Goal: Task Accomplishment & Management: Use online tool/utility

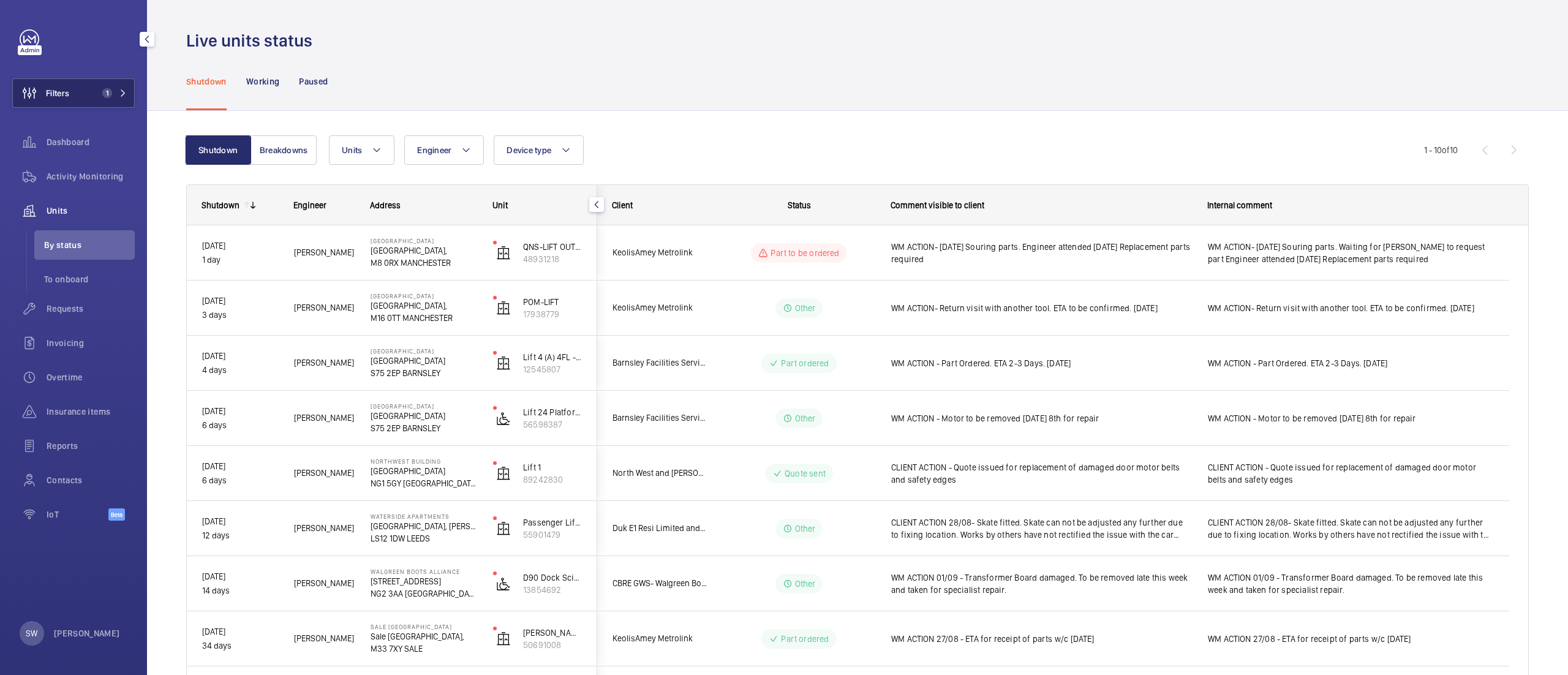
click at [97, 91] on span "1" at bounding box center [104, 93] width 15 height 9
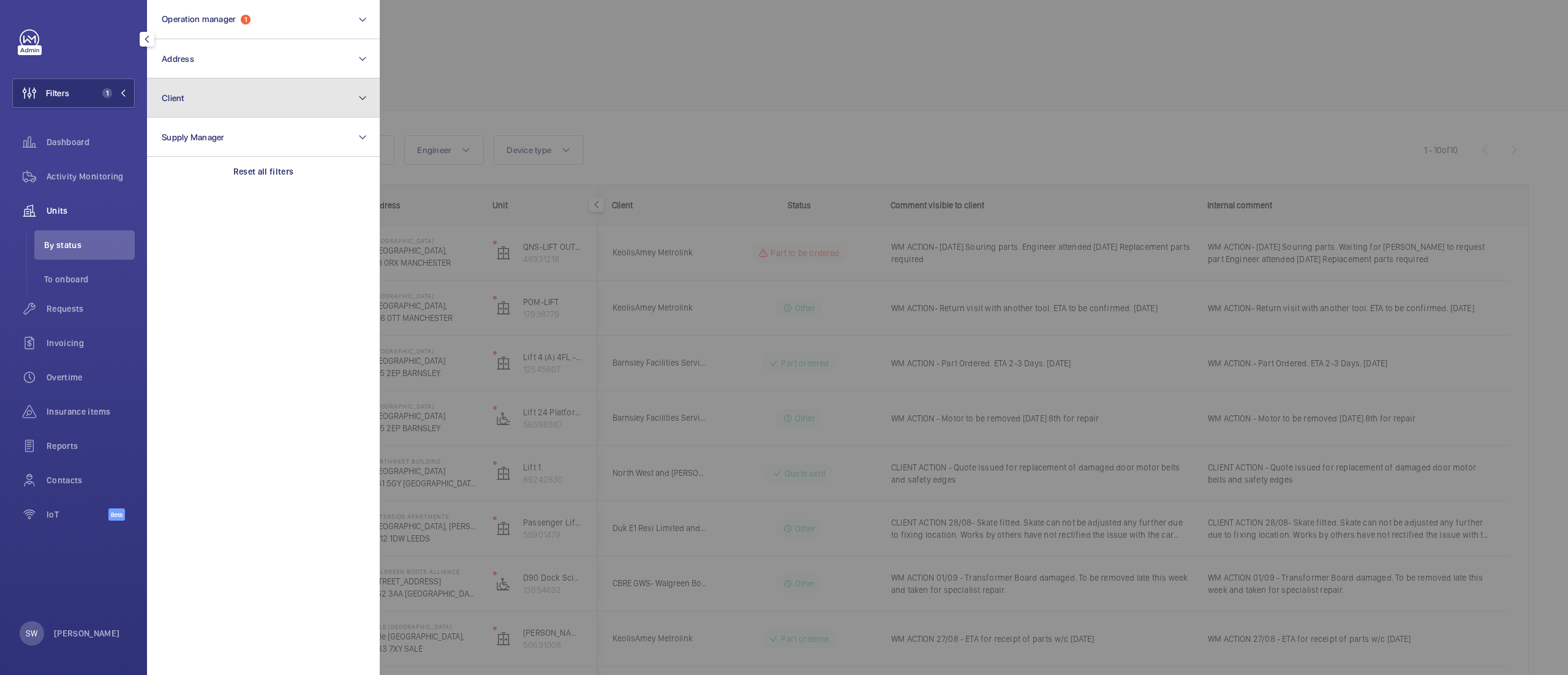
click at [293, 97] on button "Client" at bounding box center [263, 98] width 233 height 40
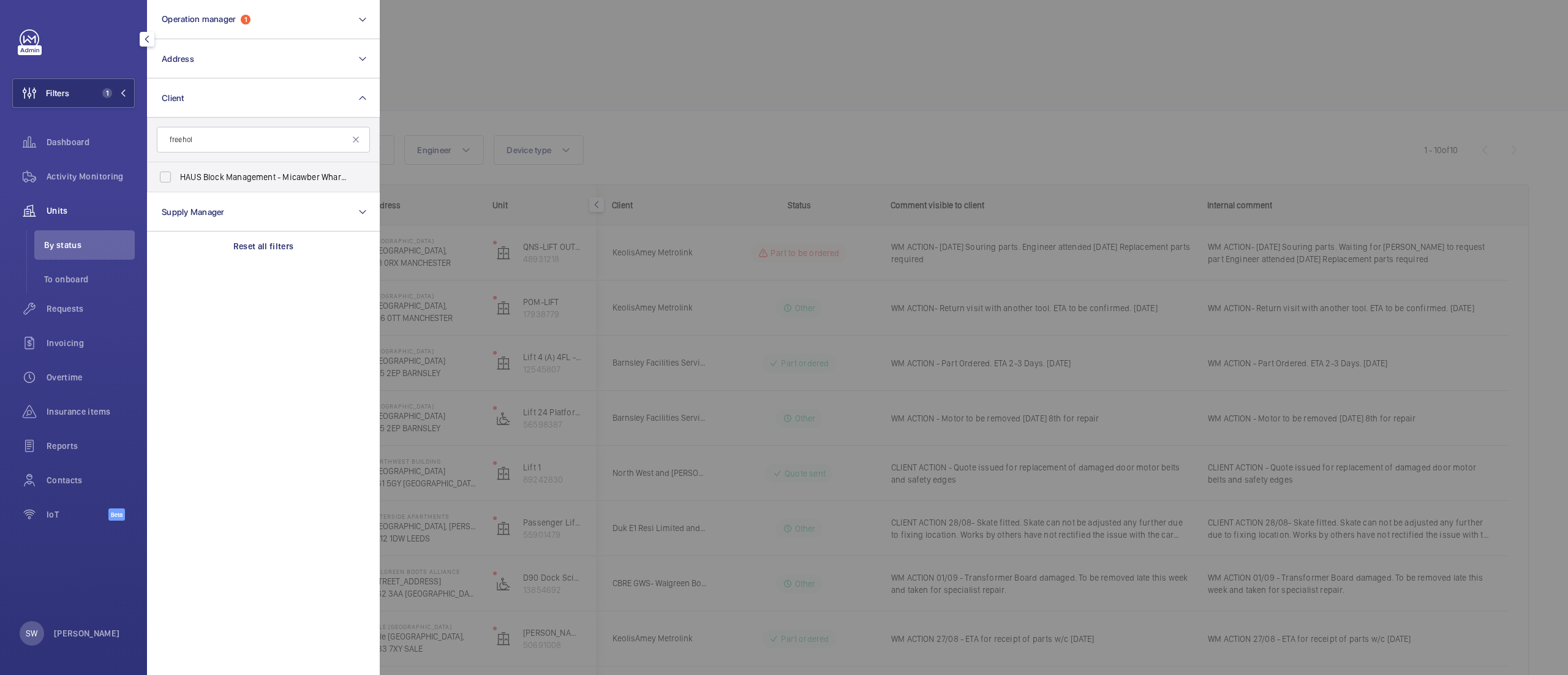
type input "freehol"
click at [216, 185] on label "HAUS Block Management - Micawber Wharf Freehol d Ltd" at bounding box center [254, 176] width 213 height 29
click at [178, 185] on input "HAUS Block Management - Micawber Wharf Freehol d Ltd" at bounding box center [165, 176] width 25 height 25
click at [216, 185] on label "HAUS Block Management - Micawber Wharf Freehol d Ltd" at bounding box center [254, 176] width 213 height 29
click at [178, 185] on input "HAUS Block Management - Micawber Wharf Freehol d Ltd" at bounding box center [165, 176] width 25 height 25
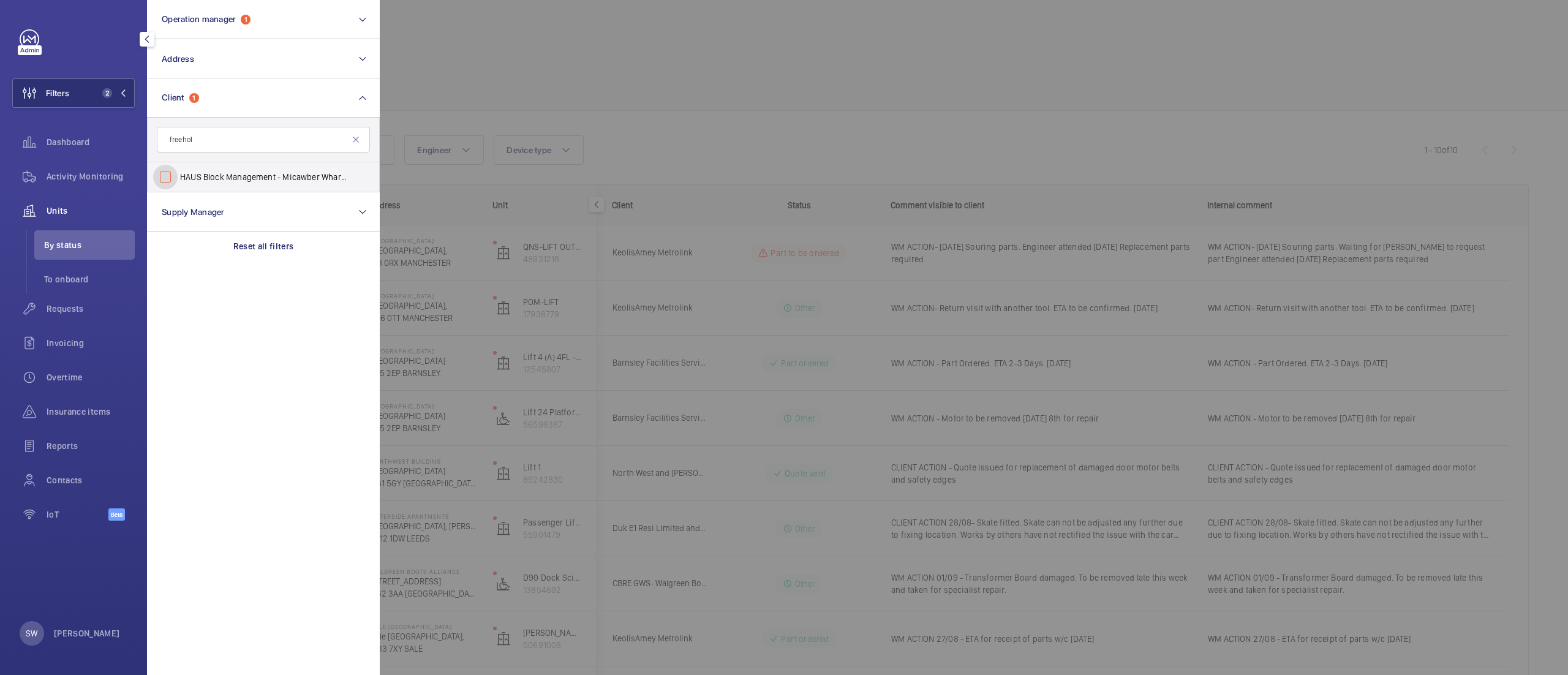
checkbox input "false"
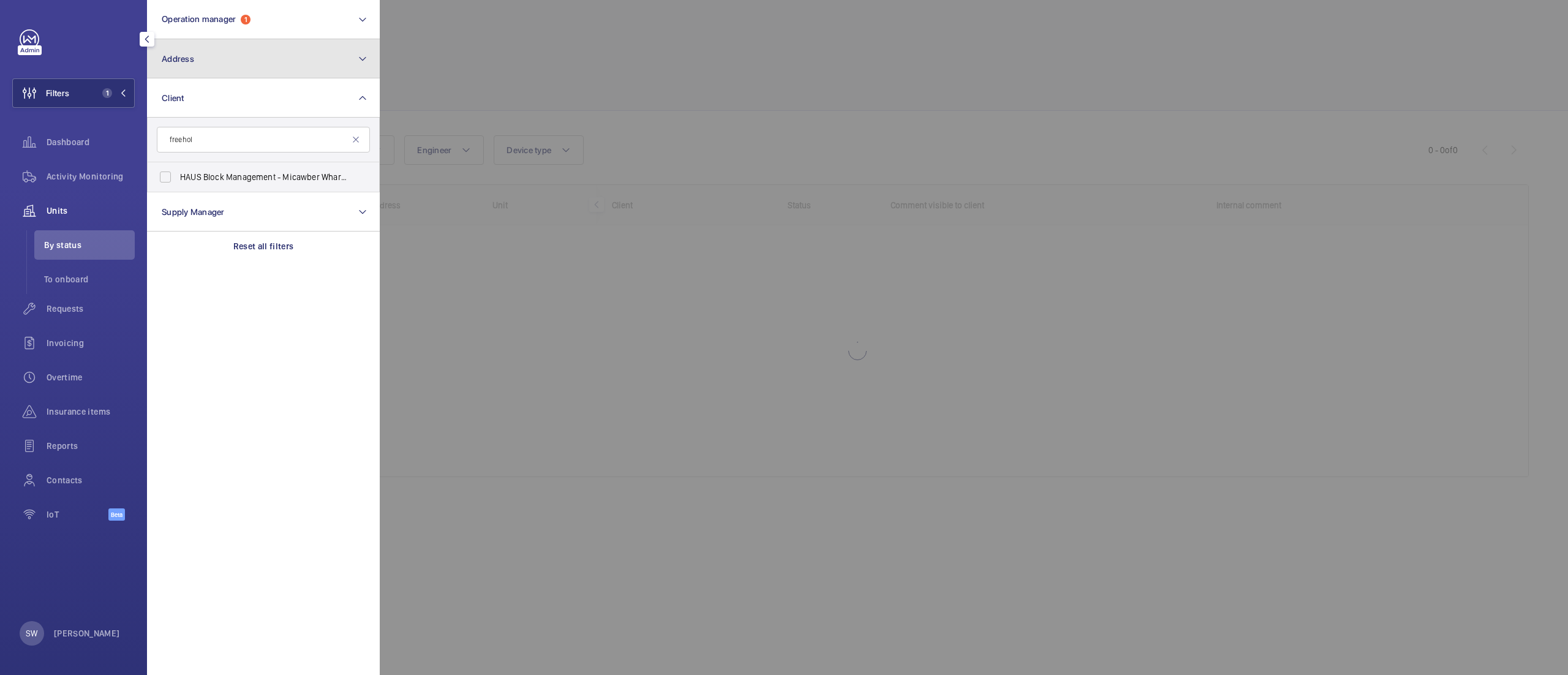
click at [243, 53] on button "Address" at bounding box center [263, 59] width 233 height 40
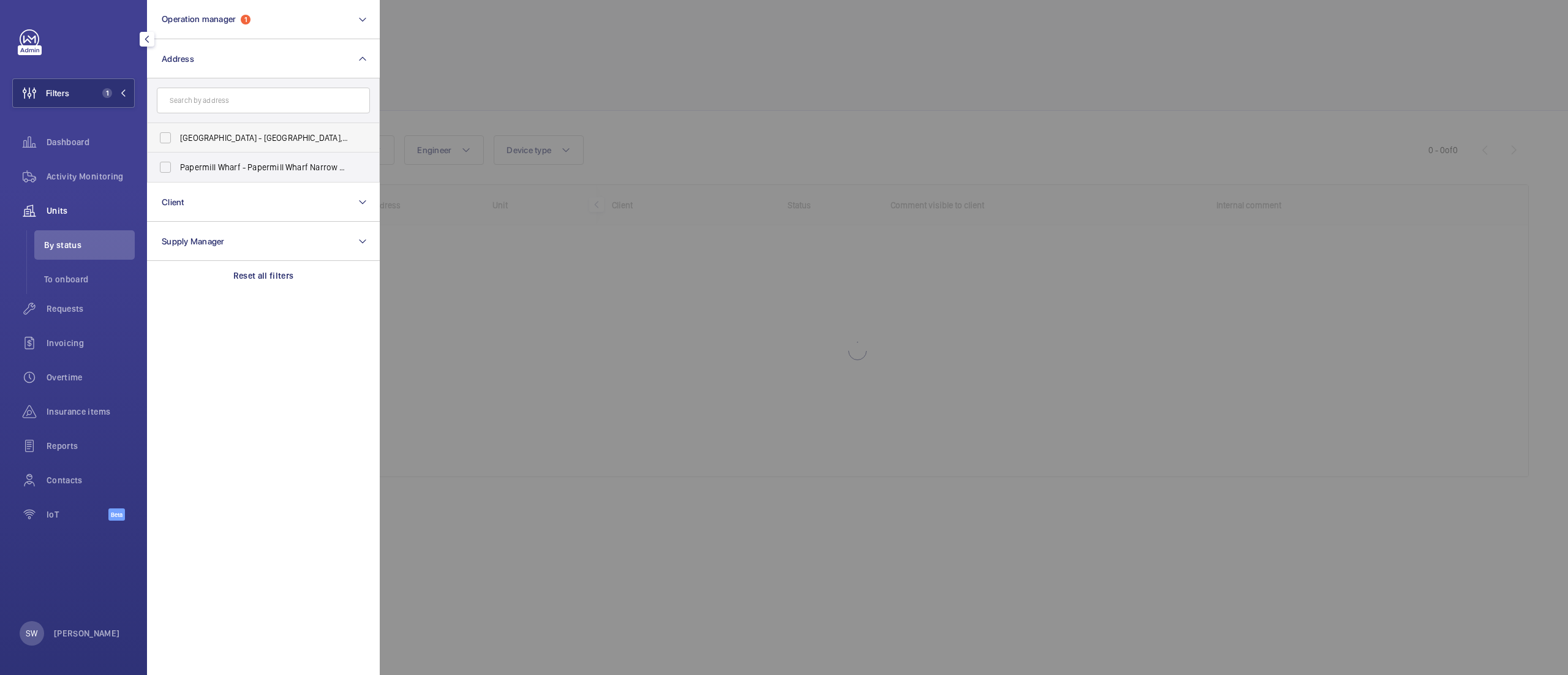
click at [241, 142] on span "[GEOGRAPHIC_DATA] - [GEOGRAPHIC_DATA],, [GEOGRAPHIC_DATA] 8QZ" at bounding box center [264, 137] width 169 height 12
click at [178, 142] on input "[GEOGRAPHIC_DATA] - [GEOGRAPHIC_DATA],, [GEOGRAPHIC_DATA] 8QZ" at bounding box center [165, 138] width 25 height 25
checkbox input "true"
click at [696, 41] on div at bounding box center [1164, 337] width 1568 height 675
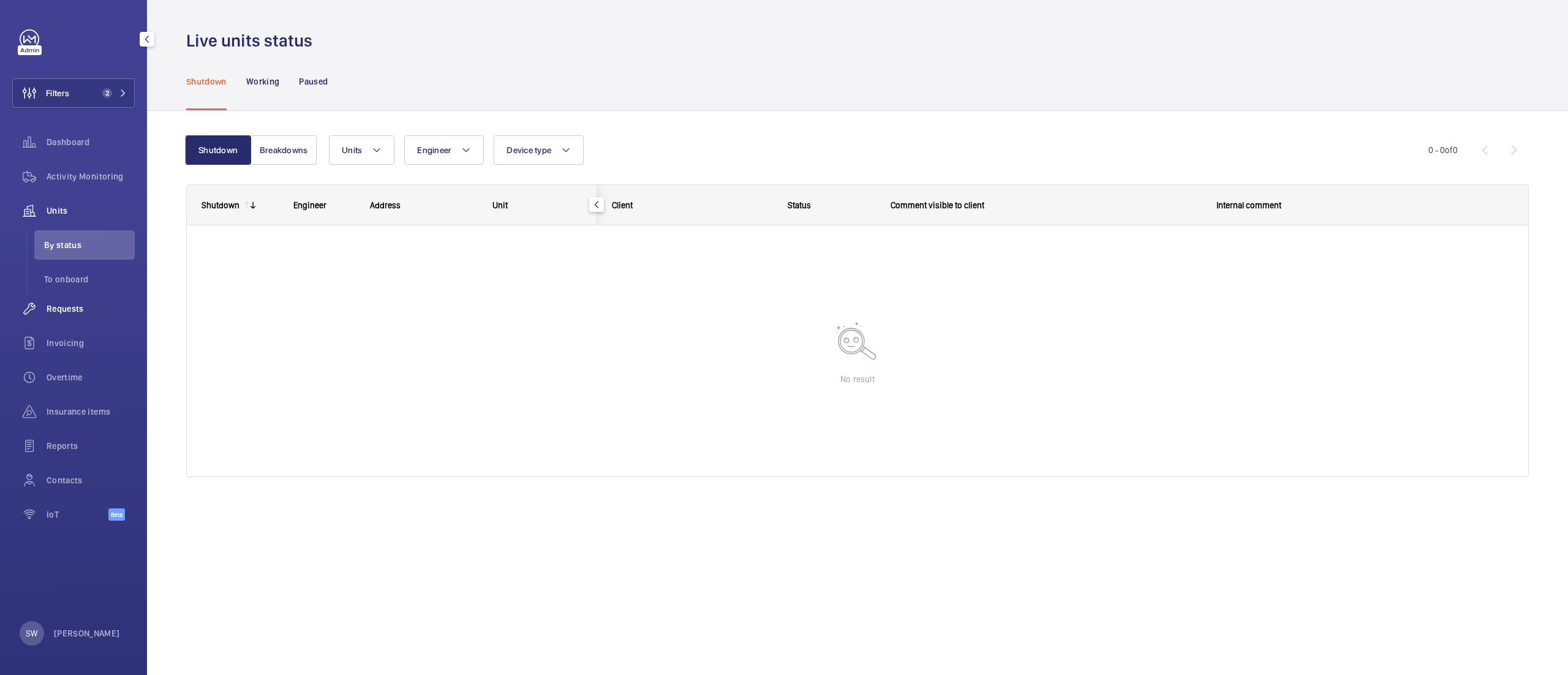
click at [74, 301] on div "Requests" at bounding box center [73, 309] width 123 height 29
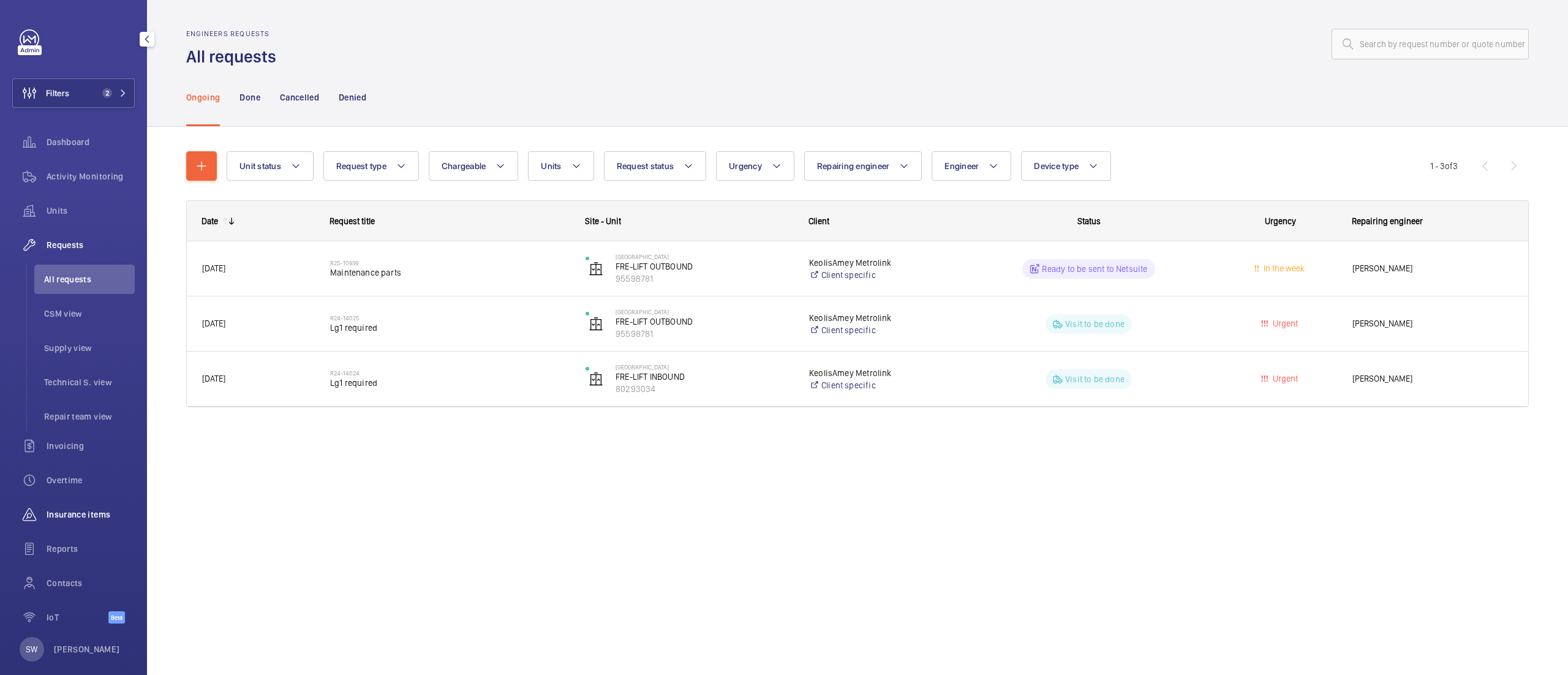
click at [65, 517] on span "Insurance items" at bounding box center [90, 514] width 88 height 12
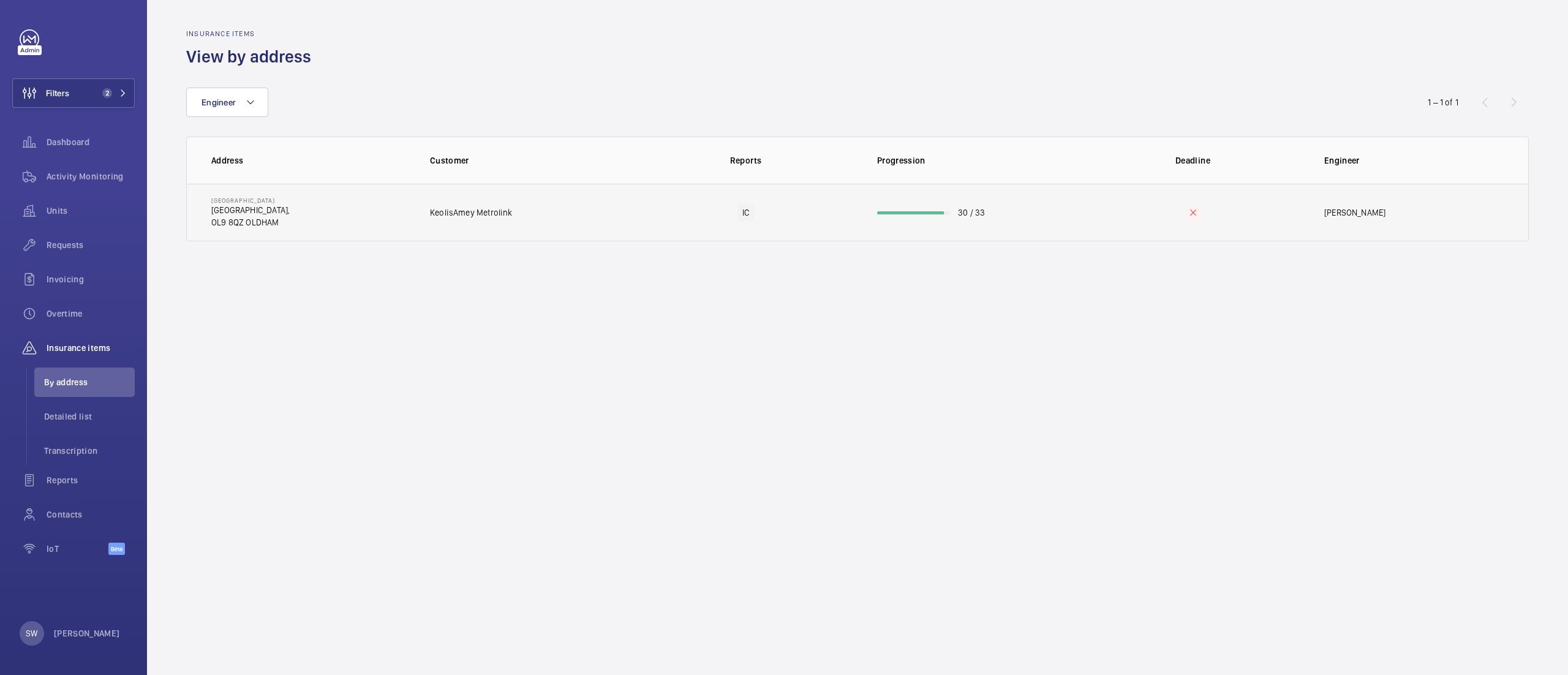
click at [953, 229] on td "30 / 33" at bounding box center [969, 212] width 224 height 58
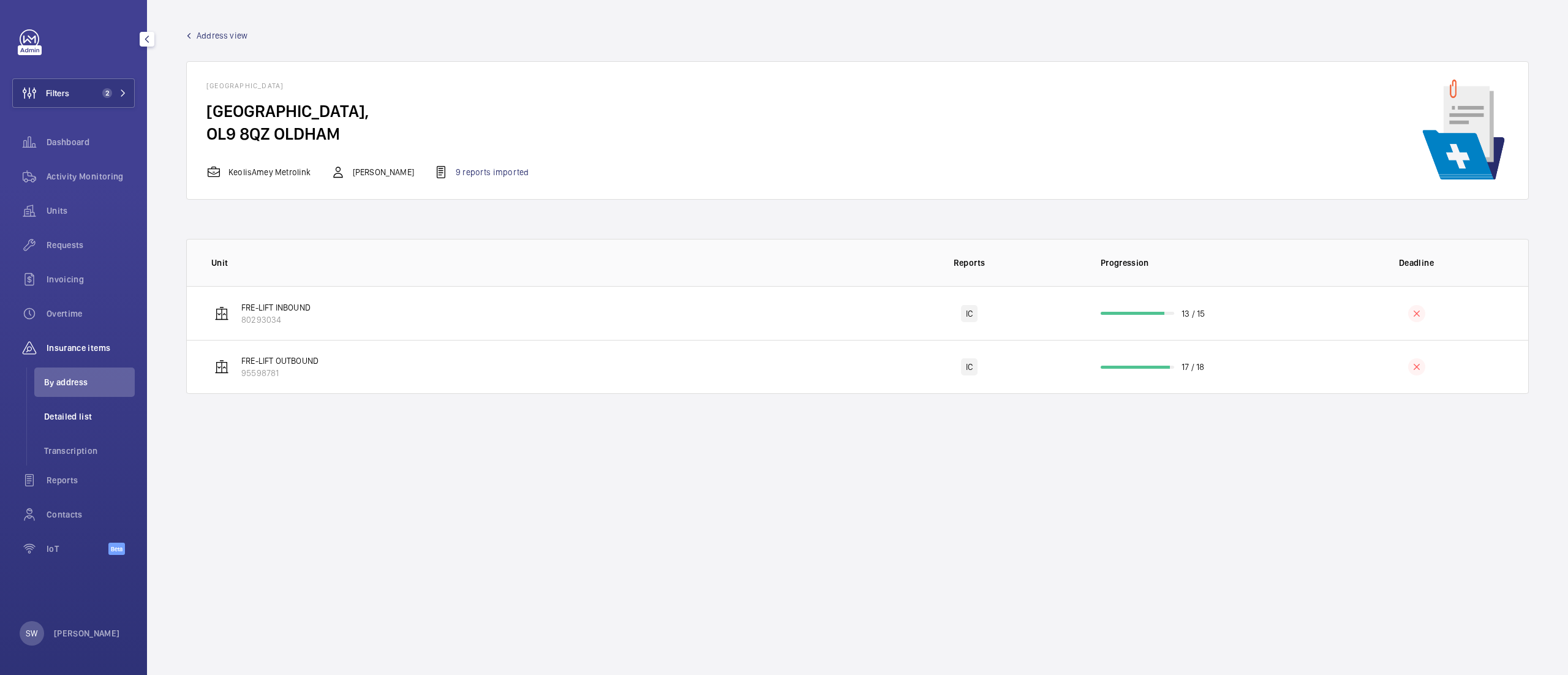
click at [85, 407] on li "Detailed list" at bounding box center [84, 416] width 100 height 29
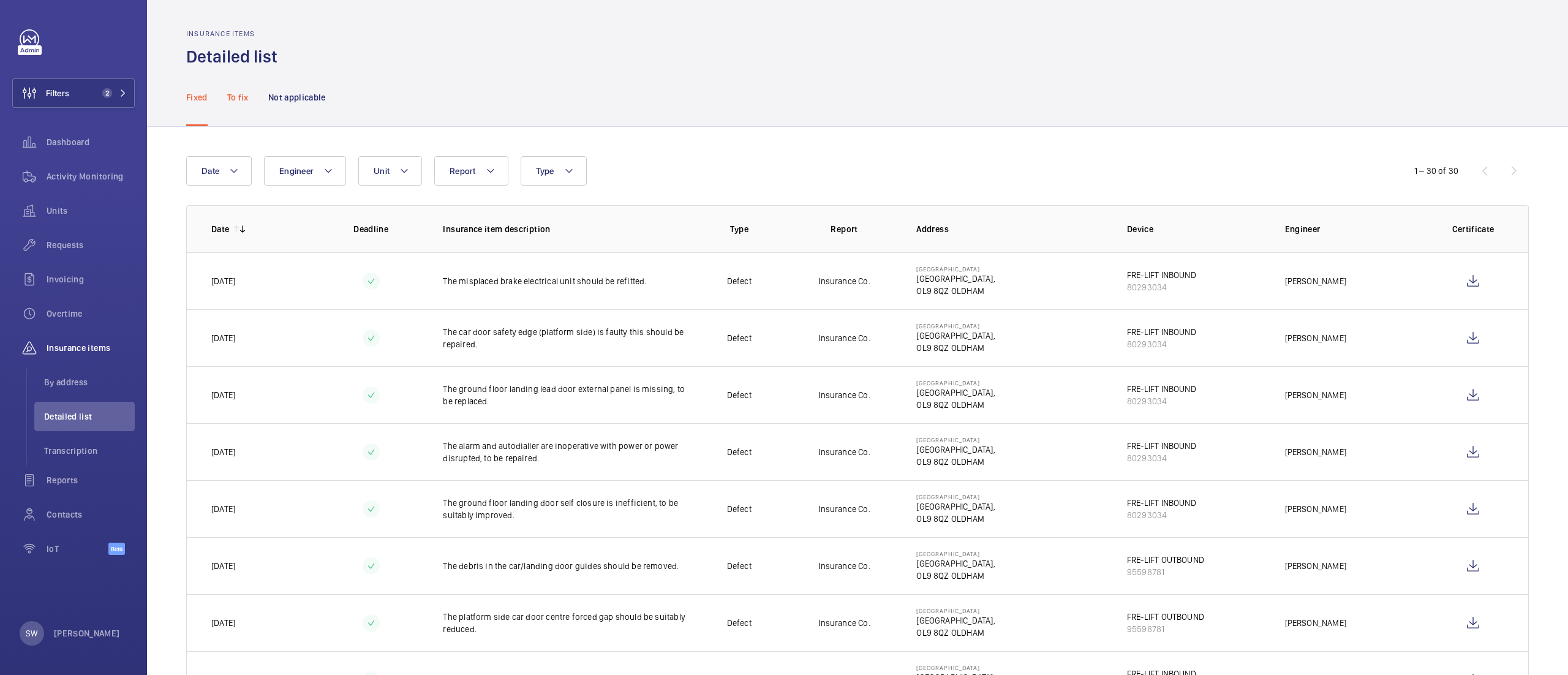
click at [237, 93] on p "To fix" at bounding box center [237, 97] width 21 height 12
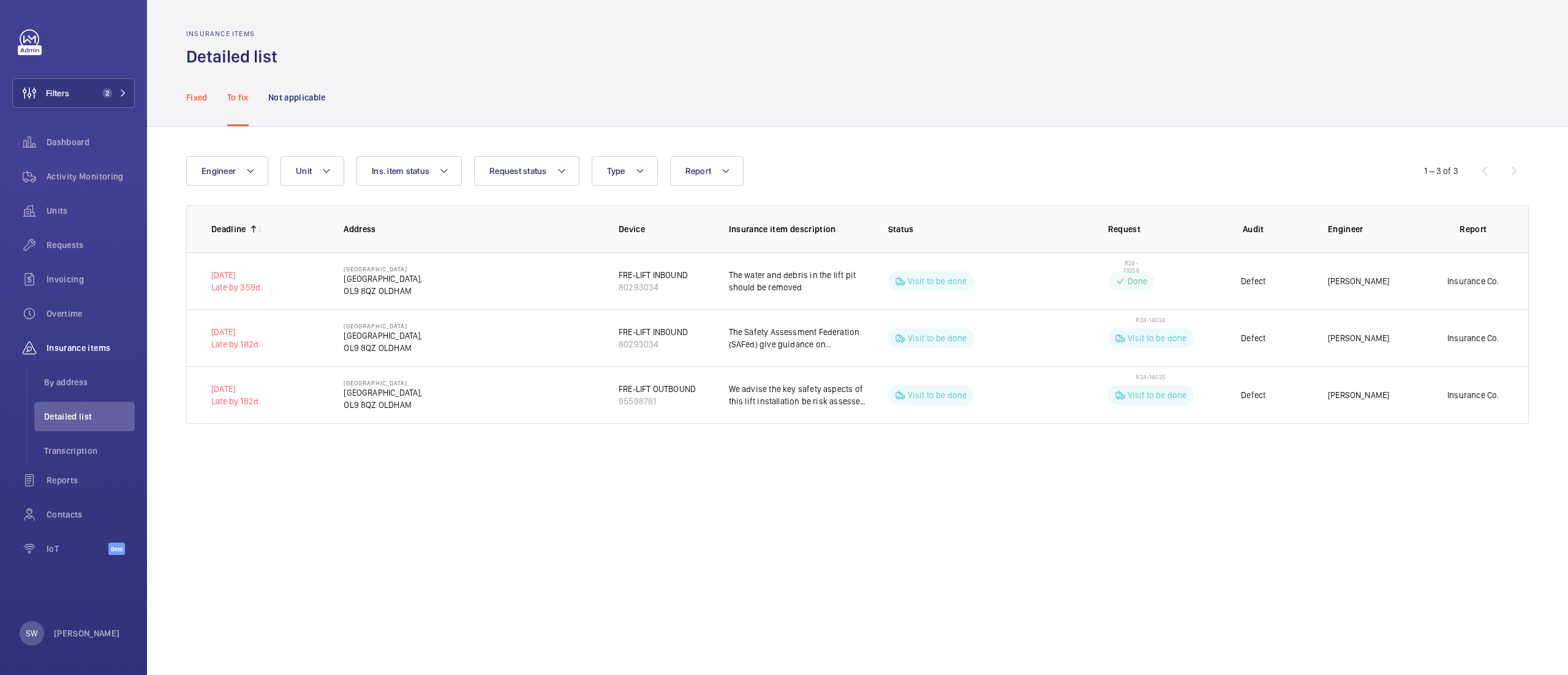
click at [197, 102] on p "Fixed" at bounding box center [196, 97] width 21 height 12
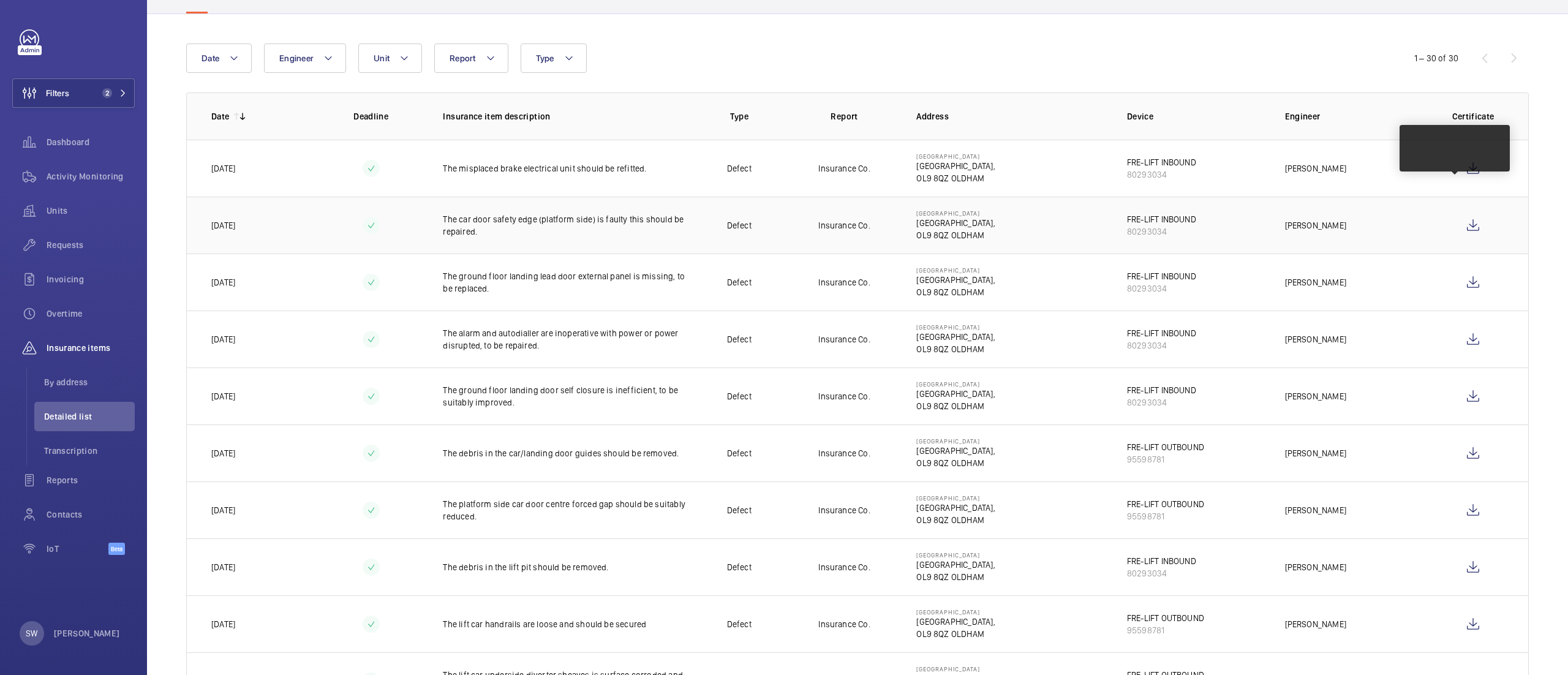
scroll to position [86, 0]
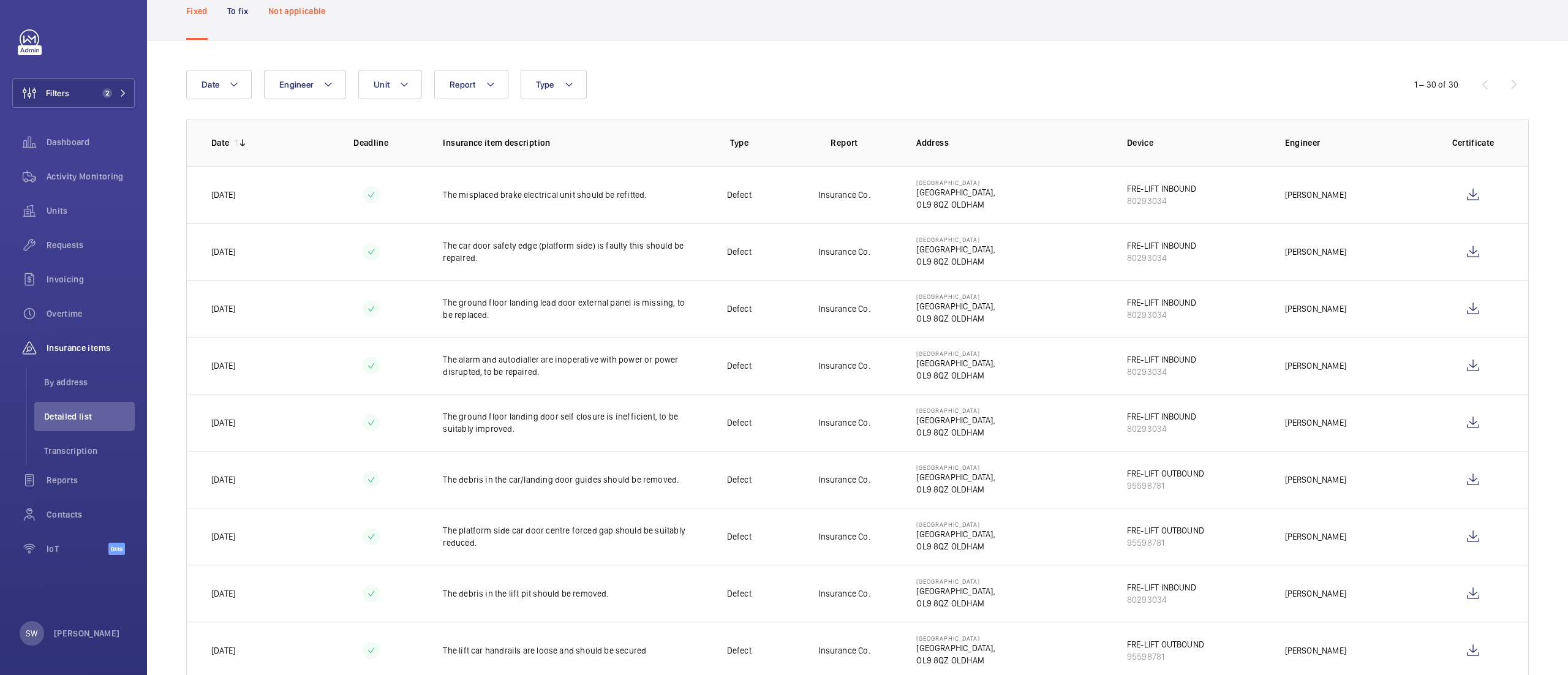
click at [290, 7] on p "Not applicable" at bounding box center [297, 10] width 58 height 12
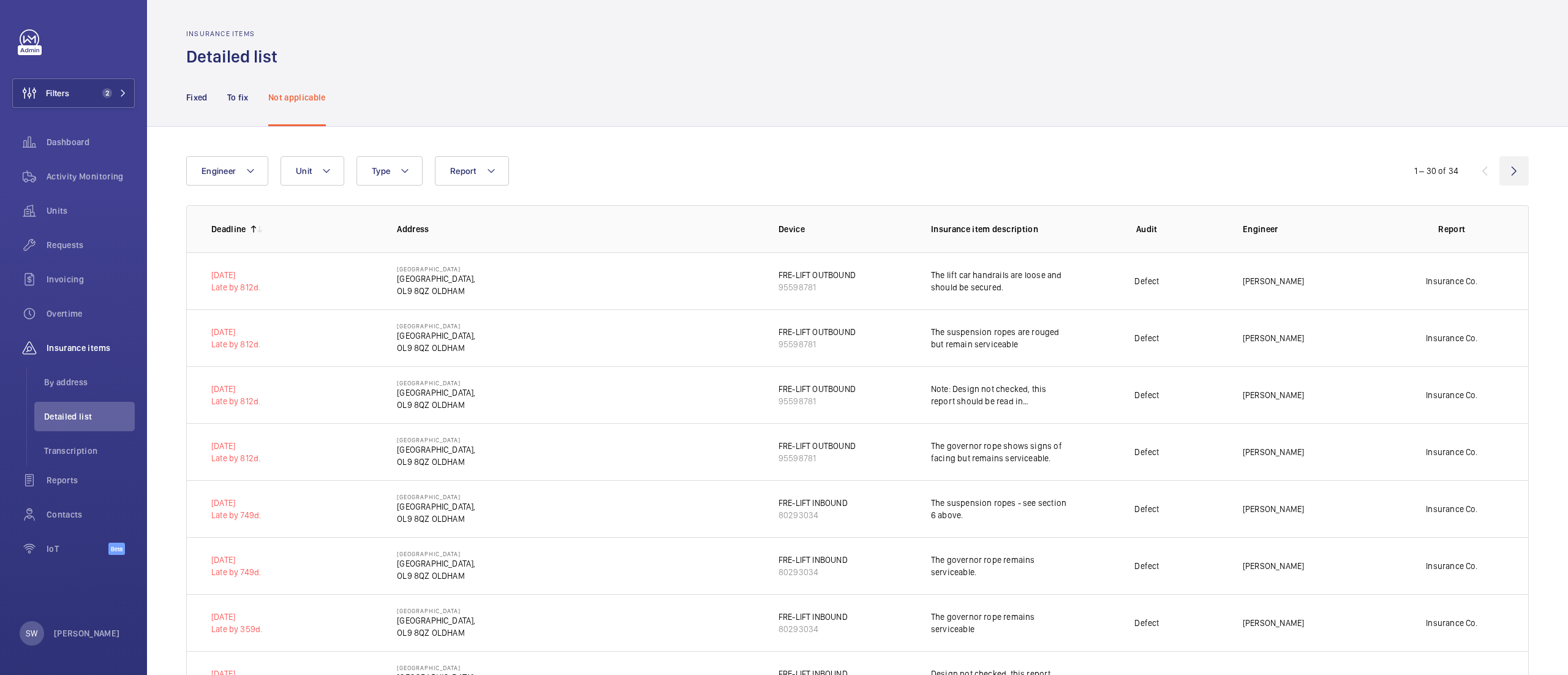
click at [1499, 168] on wm-front-icon-button at bounding box center [1513, 170] width 29 height 29
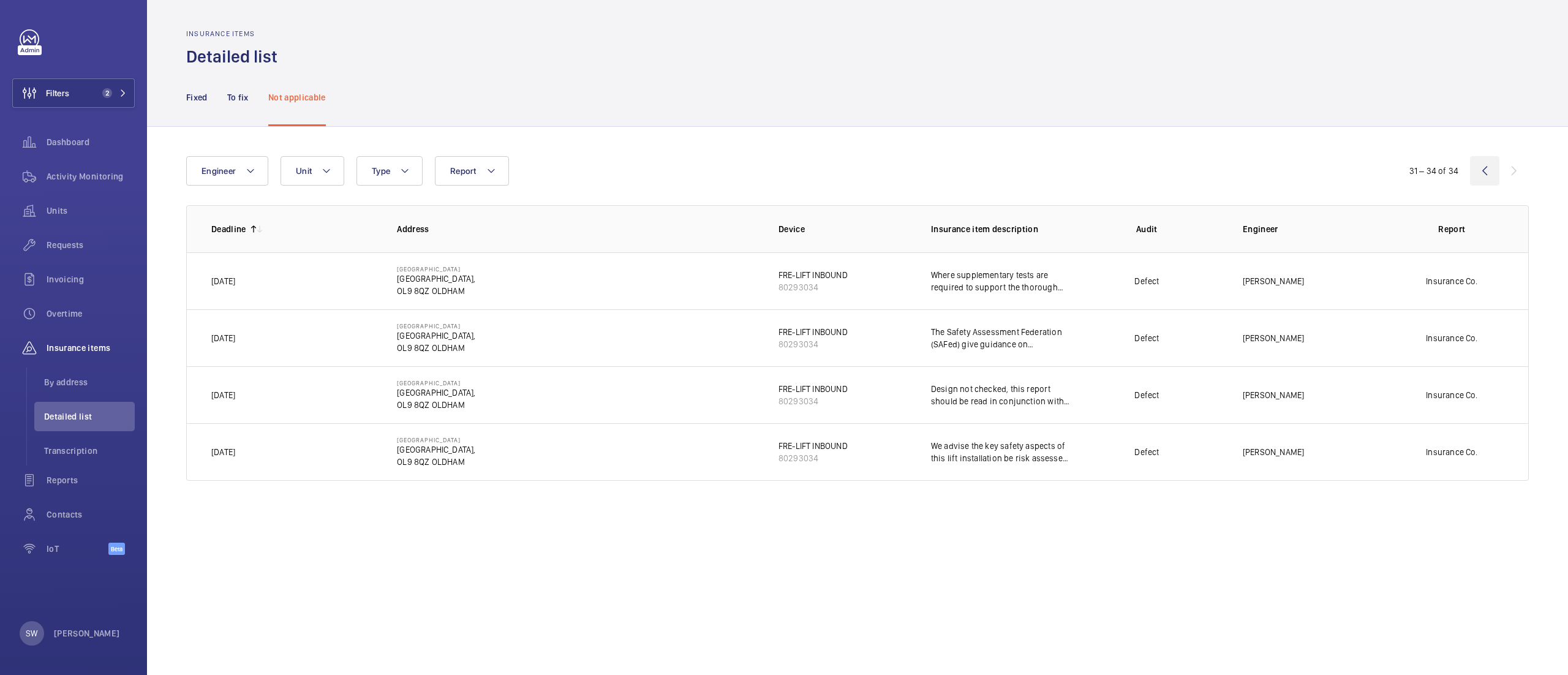
click at [1481, 173] on wm-front-icon-button at bounding box center [1484, 170] width 29 height 29
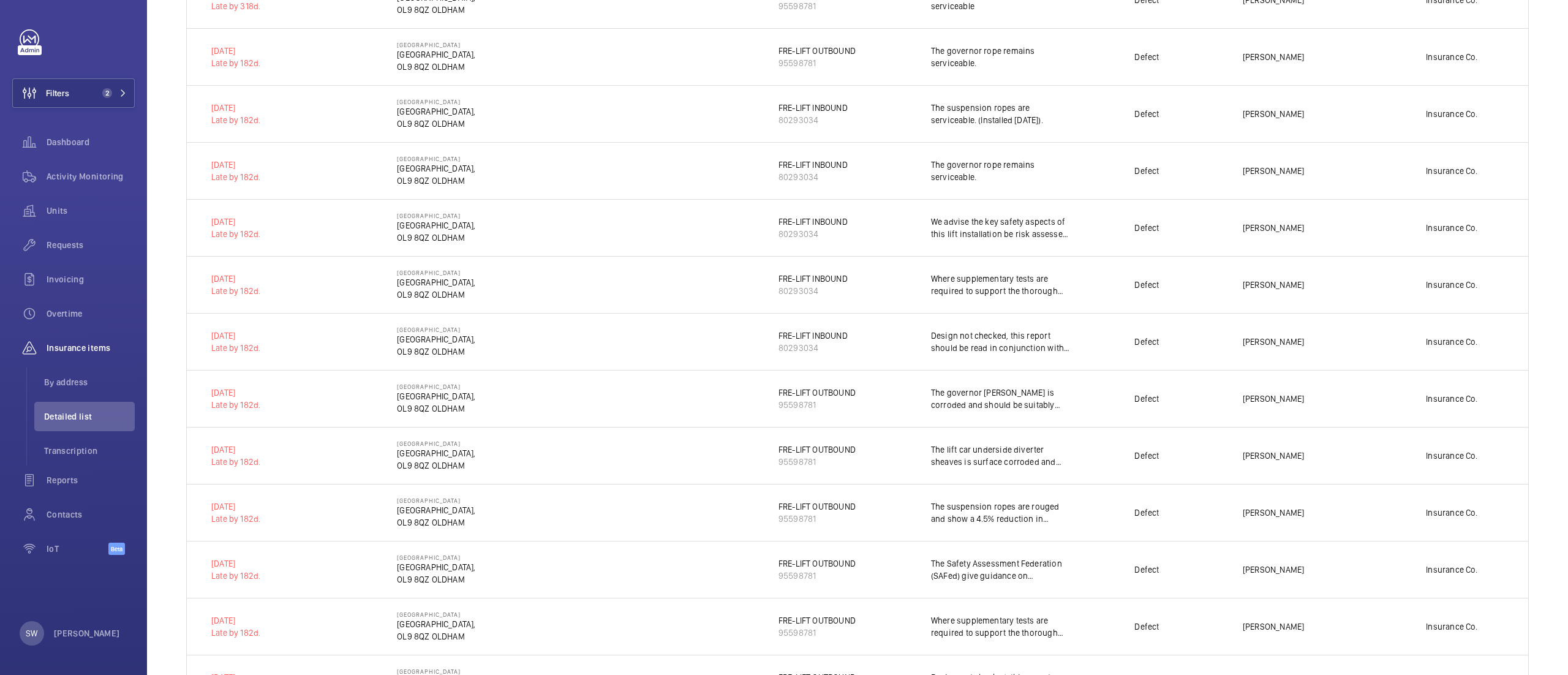
scroll to position [1323, 0]
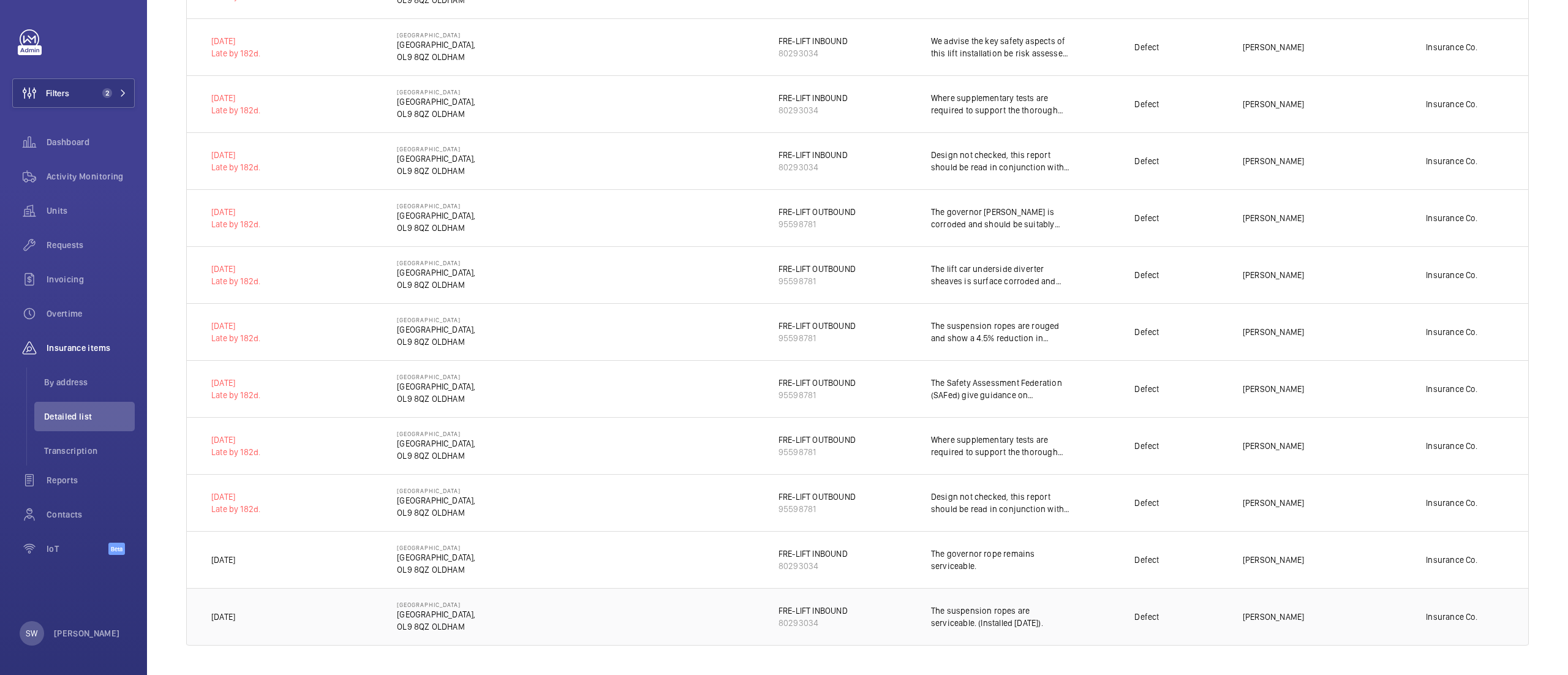
click at [1037, 622] on p "The suspension ropes are serviceable. (Installed [DATE])." at bounding box center [1001, 616] width 140 height 25
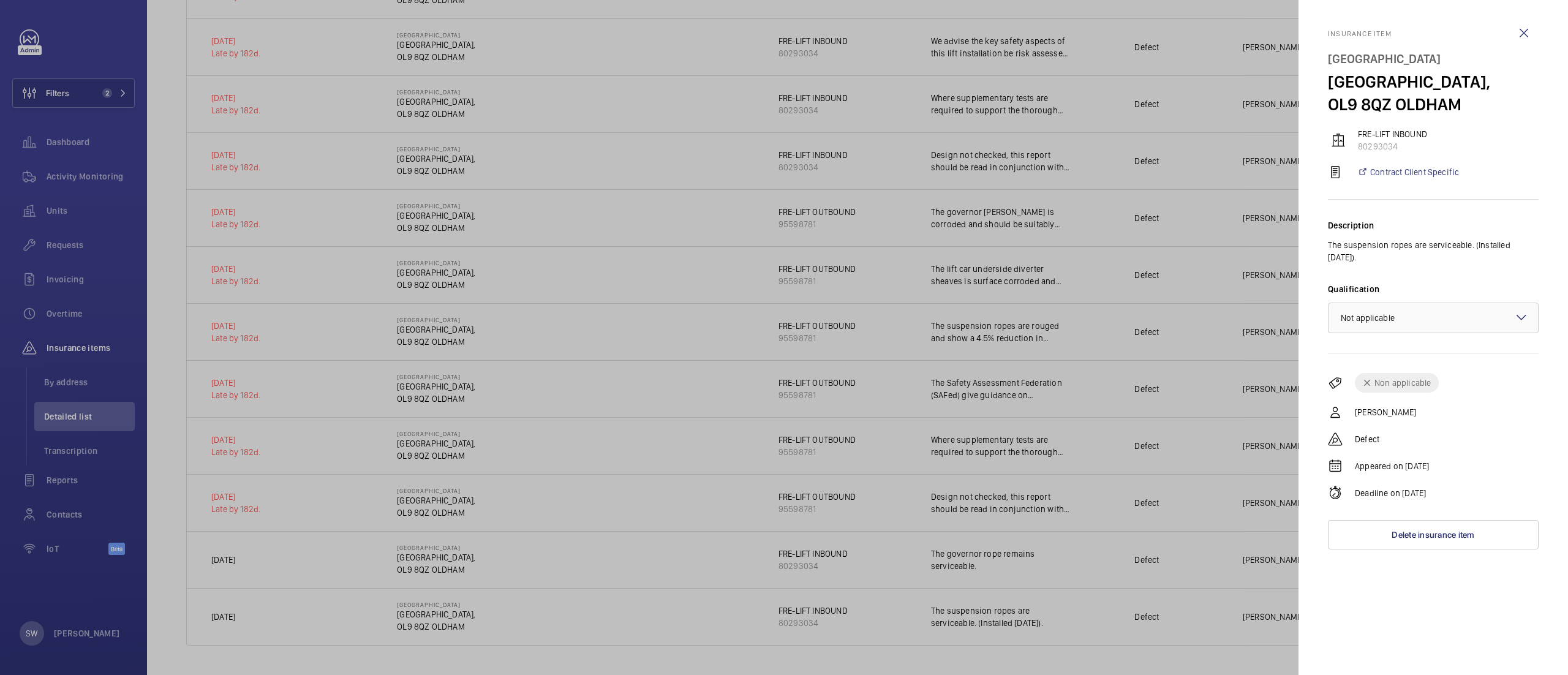
click at [807, 506] on div at bounding box center [784, 337] width 1568 height 675
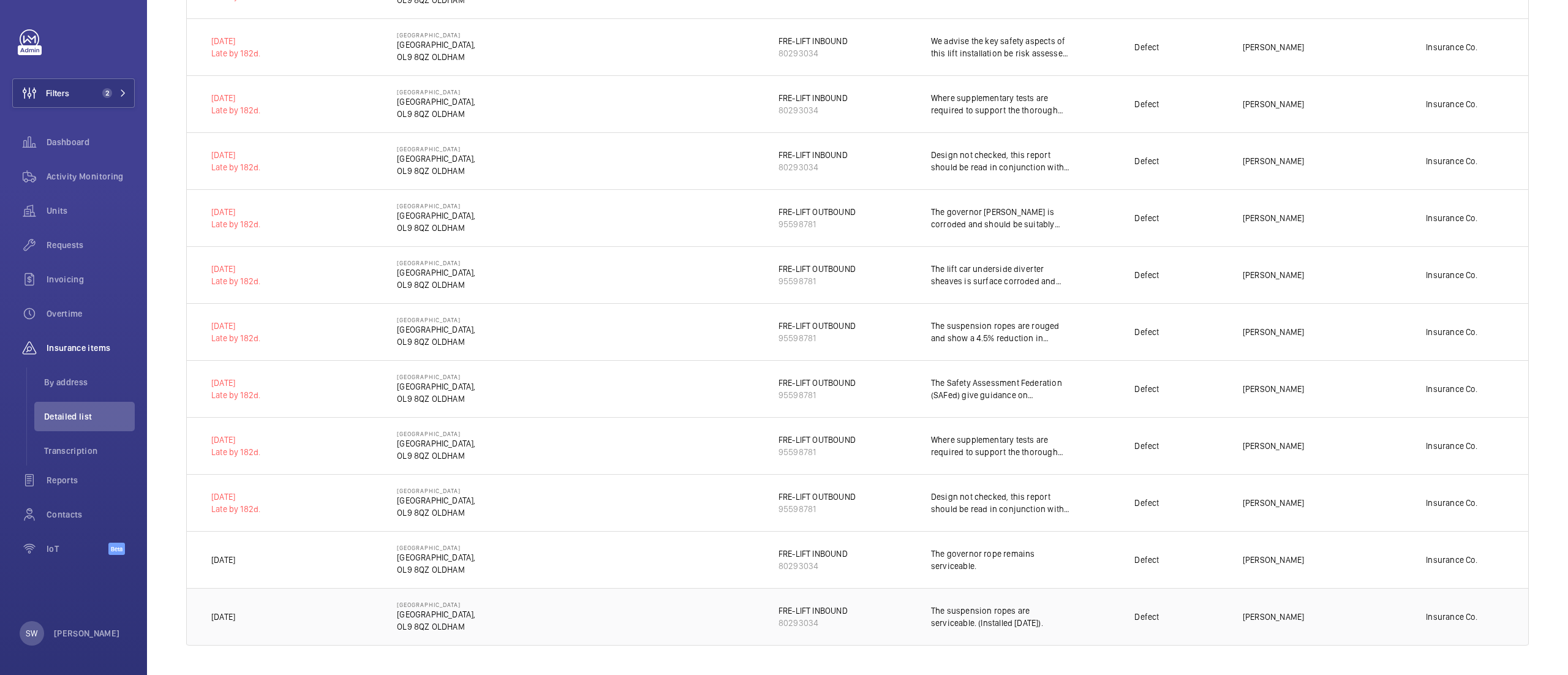
click at [954, 612] on p "The suspension ropes are serviceable. (Installed [DATE])." at bounding box center [1001, 616] width 140 height 25
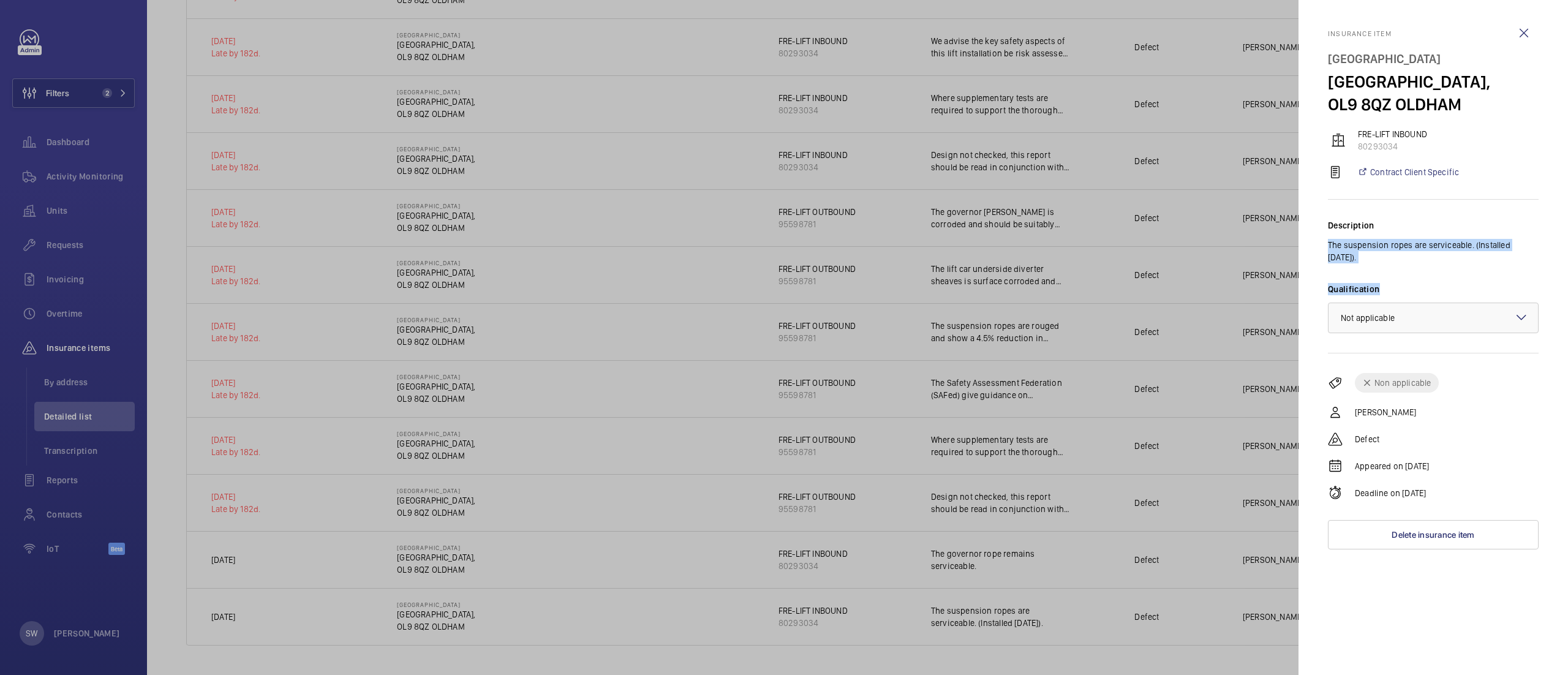
drag, startPoint x: 1385, startPoint y: 267, endPoint x: 1317, endPoint y: 251, distance: 69.9
click at [1317, 251] on mat-sidenav "Insurance item Freehold Railway Station [GEOGRAPHIC_DATA], OL9 8QZ [GEOGRAPHIC_…" at bounding box center [1433, 337] width 270 height 675
click at [1436, 260] on p "The suspension ropes are serviceable. (Installed [DATE])." at bounding box center [1433, 251] width 210 height 25
click at [74, 482] on div at bounding box center [784, 337] width 1568 height 675
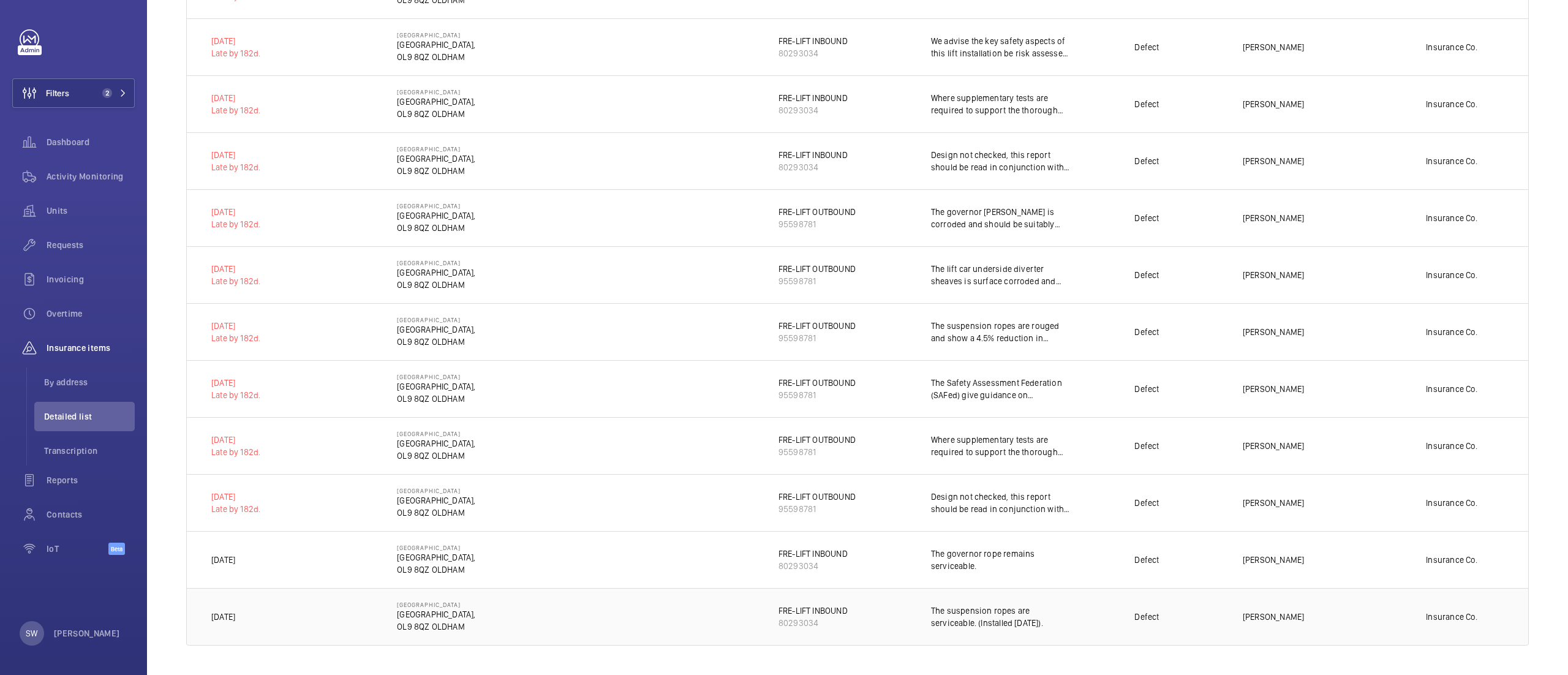
click at [971, 614] on p "The suspension ropes are serviceable. (Installed [DATE])." at bounding box center [1001, 616] width 140 height 25
